Goal: Ask a question

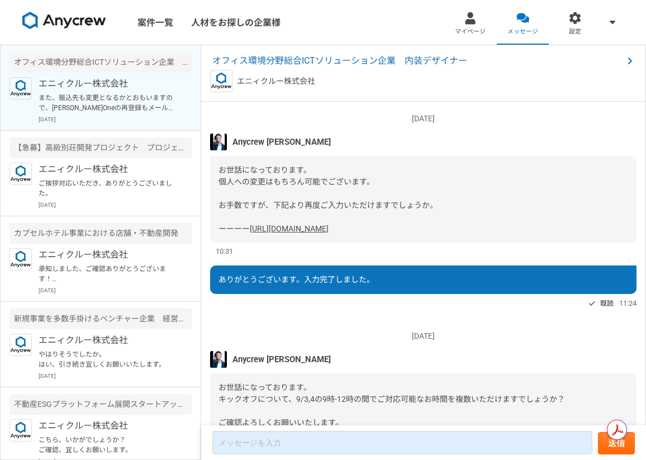
scroll to position [661, 0]
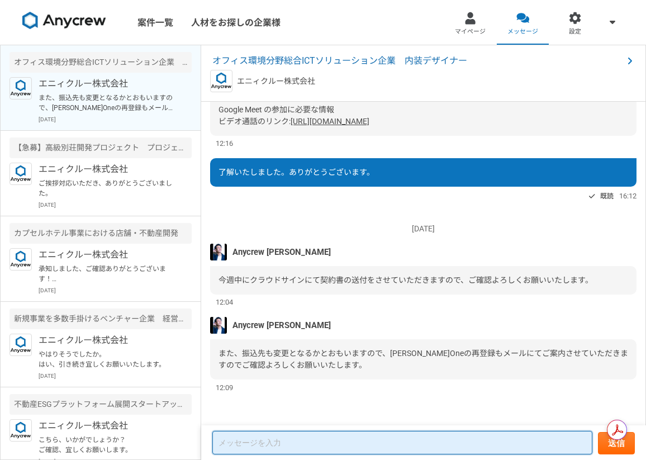
click at [267, 448] on textarea at bounding box center [402, 442] width 380 height 23
paste textarea "再登録しました。どの欄から振込先を登録するのでしょうか？"
type textarea "再登録しました。どの欄から振込先を登録するのでしょうか？"
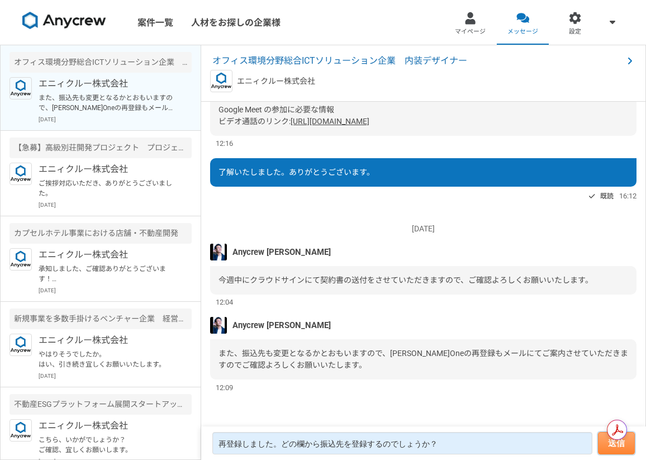
click at [629, 441] on button "送信" at bounding box center [616, 443] width 37 height 22
